Goal: Task Accomplishment & Management: Manage account settings

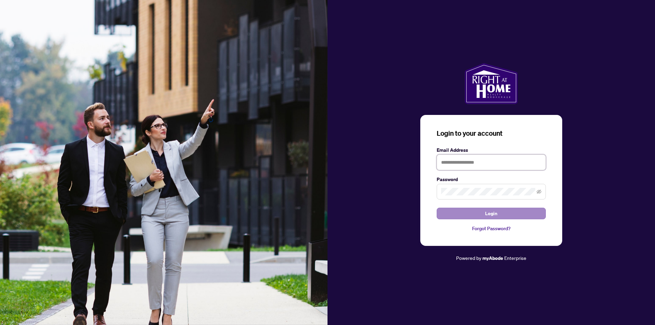
type input "**********"
click at [494, 214] on span "Login" at bounding box center [491, 213] width 12 height 11
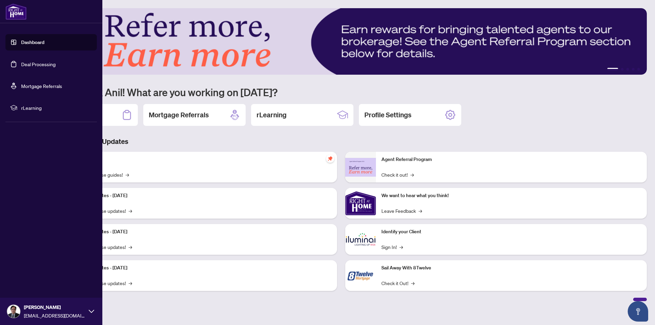
click at [36, 64] on link "Deal Processing" at bounding box center [38, 64] width 34 height 6
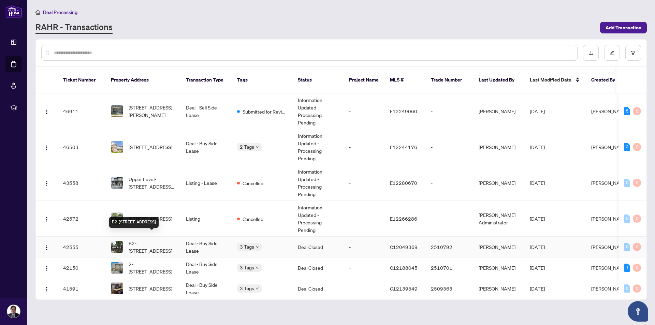
click at [145, 241] on span "B2-[STREET_ADDRESS]" at bounding box center [152, 247] width 46 height 15
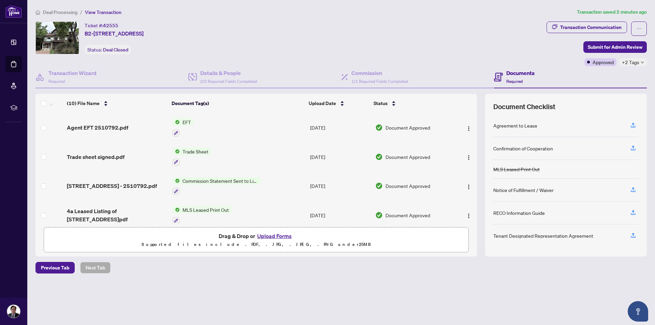
click at [182, 123] on span "EFT" at bounding box center [187, 122] width 14 height 8
click at [157, 157] on span "EFT" at bounding box center [160, 157] width 14 height 8
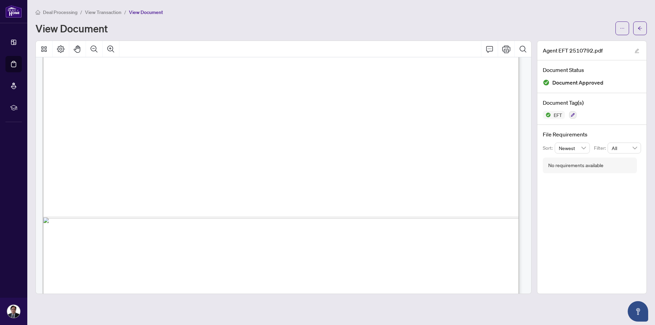
scroll to position [394, 0]
